Goal: Use online tool/utility: Use online tool/utility

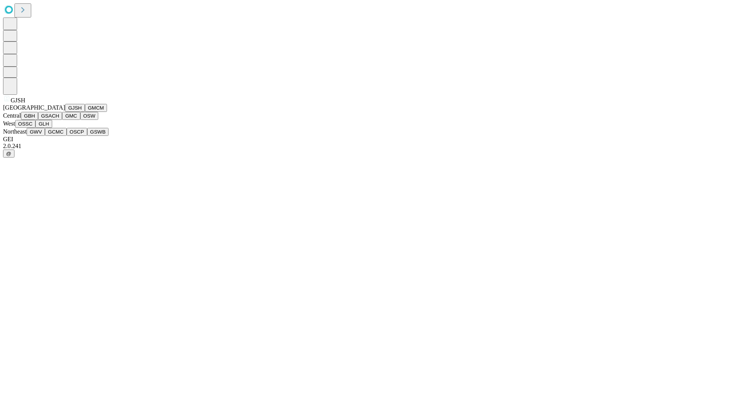
click at [65, 112] on button "GJSH" at bounding box center [75, 108] width 20 height 8
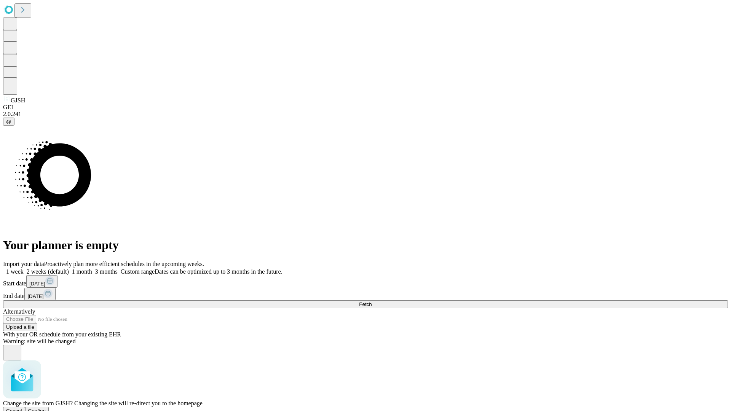
click at [46, 408] on span "Confirm" at bounding box center [37, 411] width 18 height 6
click at [92, 268] on label "1 month" at bounding box center [80, 271] width 23 height 6
click at [372, 302] on span "Fetch" at bounding box center [365, 305] width 13 height 6
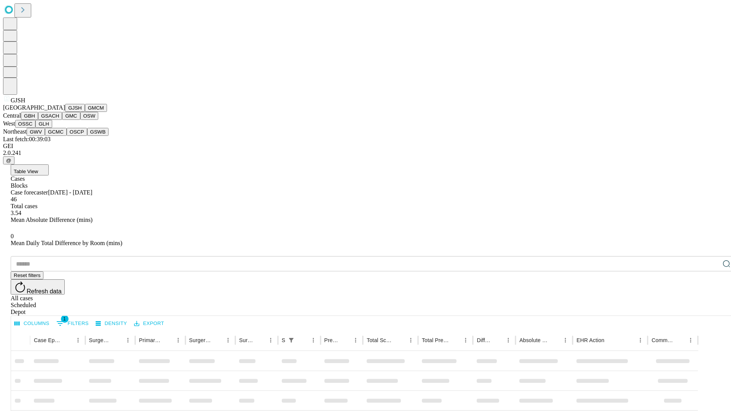
click at [85, 112] on button "GMCM" at bounding box center [96, 108] width 22 height 8
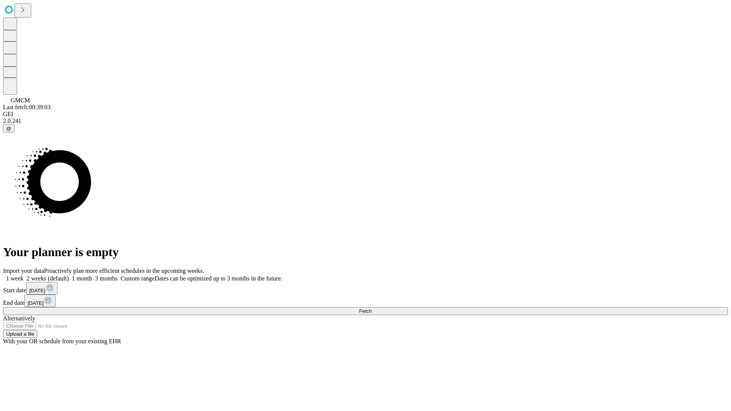
click at [92, 275] on label "1 month" at bounding box center [80, 278] width 23 height 6
click at [372, 308] on span "Fetch" at bounding box center [365, 311] width 13 height 6
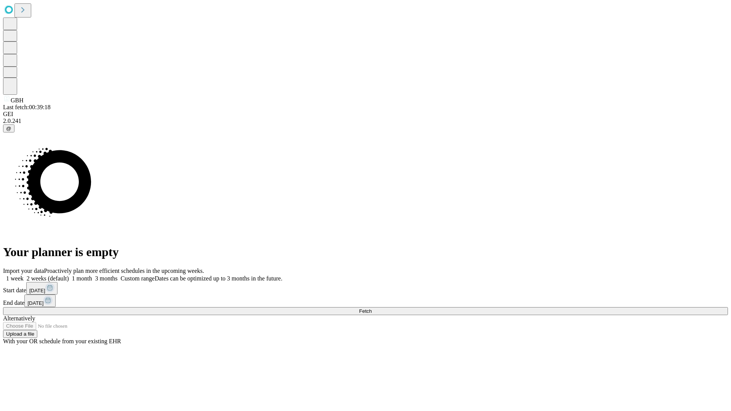
click at [92, 275] on label "1 month" at bounding box center [80, 278] width 23 height 6
click at [372, 308] on span "Fetch" at bounding box center [365, 311] width 13 height 6
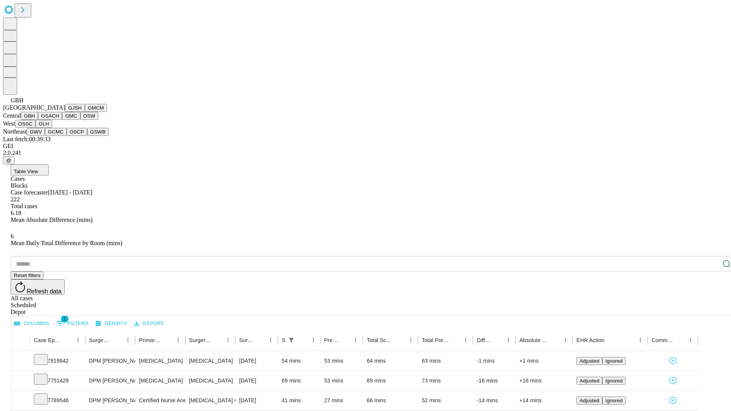
click at [59, 120] on button "GSACH" at bounding box center [50, 116] width 24 height 8
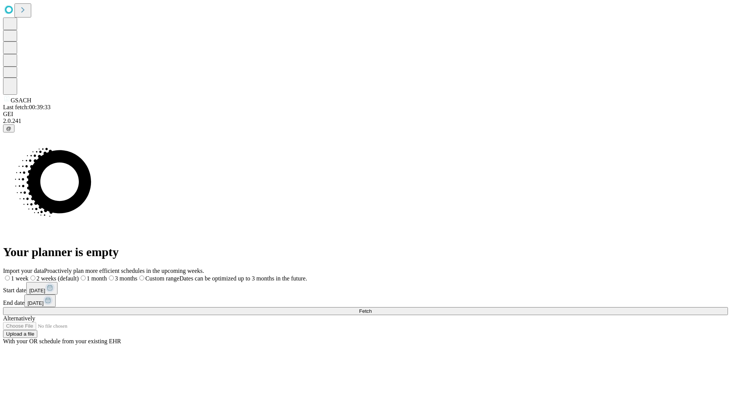
click at [107, 275] on label "1 month" at bounding box center [93, 278] width 28 height 6
click at [372, 308] on span "Fetch" at bounding box center [365, 311] width 13 height 6
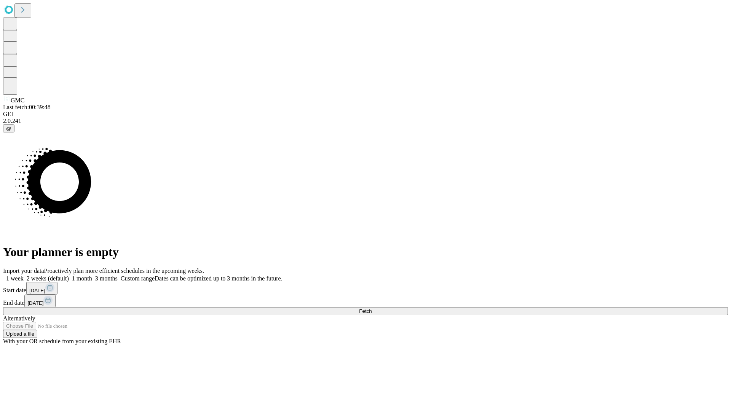
click at [372, 308] on span "Fetch" at bounding box center [365, 311] width 13 height 6
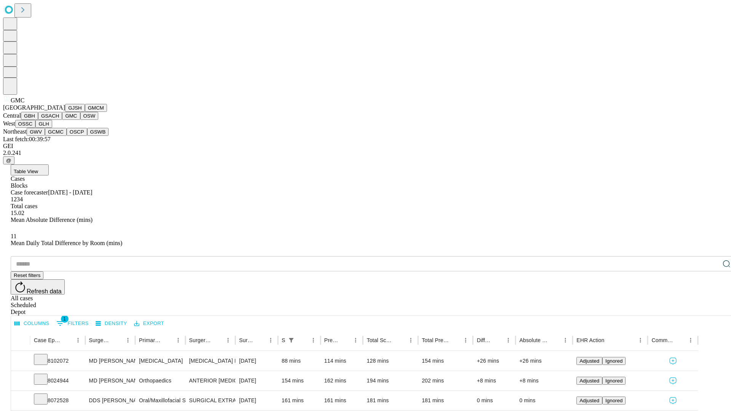
click at [80, 120] on button "OSW" at bounding box center [89, 116] width 18 height 8
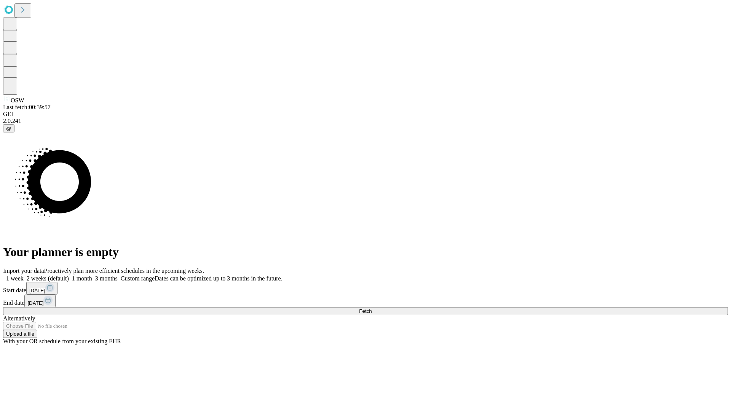
click at [92, 275] on label "1 month" at bounding box center [80, 278] width 23 height 6
click at [372, 308] on span "Fetch" at bounding box center [365, 311] width 13 height 6
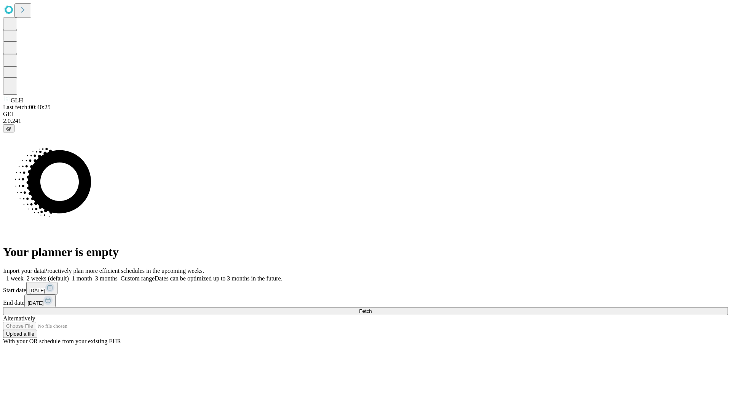
click at [92, 275] on label "1 month" at bounding box center [80, 278] width 23 height 6
click at [372, 308] on span "Fetch" at bounding box center [365, 311] width 13 height 6
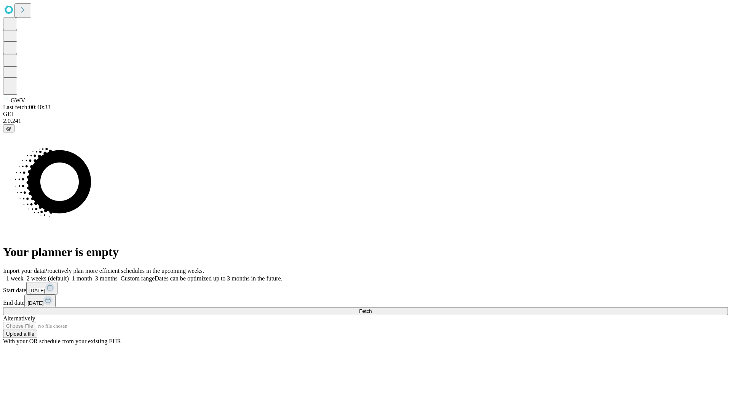
click at [372, 308] on span "Fetch" at bounding box center [365, 311] width 13 height 6
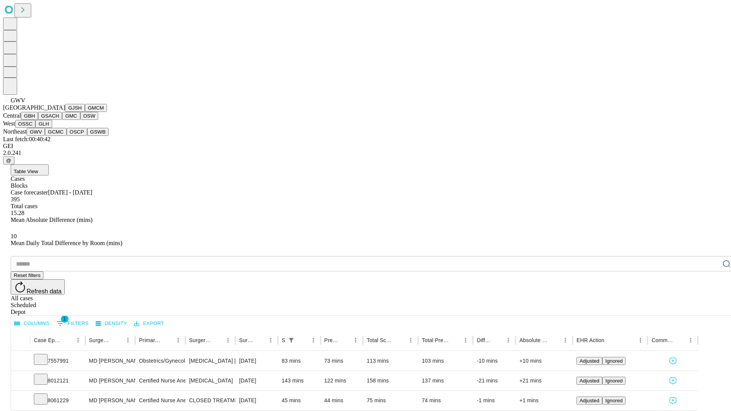
click at [59, 136] on button "GCMC" at bounding box center [56, 132] width 22 height 8
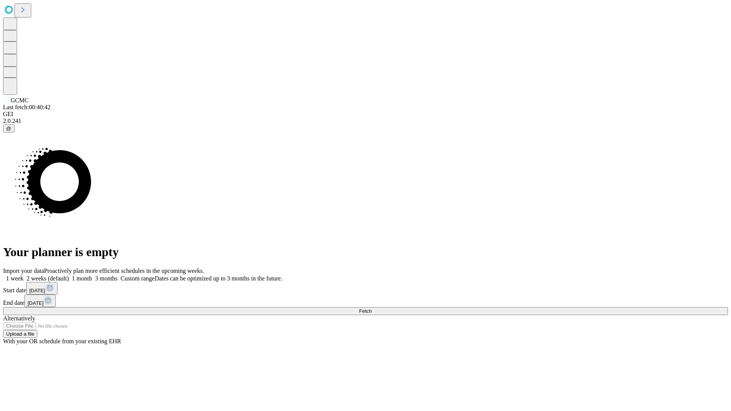
click at [92, 275] on label "1 month" at bounding box center [80, 278] width 23 height 6
click at [372, 308] on span "Fetch" at bounding box center [365, 311] width 13 height 6
